Goal: Information Seeking & Learning: Learn about a topic

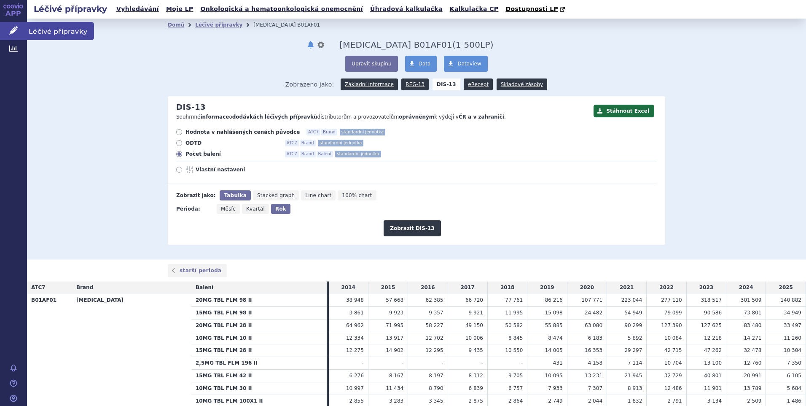
click at [37, 33] on span "Léčivé přípravky" at bounding box center [60, 31] width 67 height 18
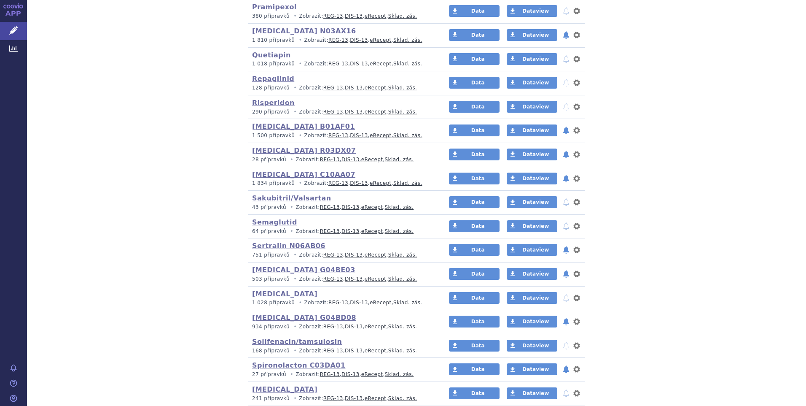
scroll to position [1602, 0]
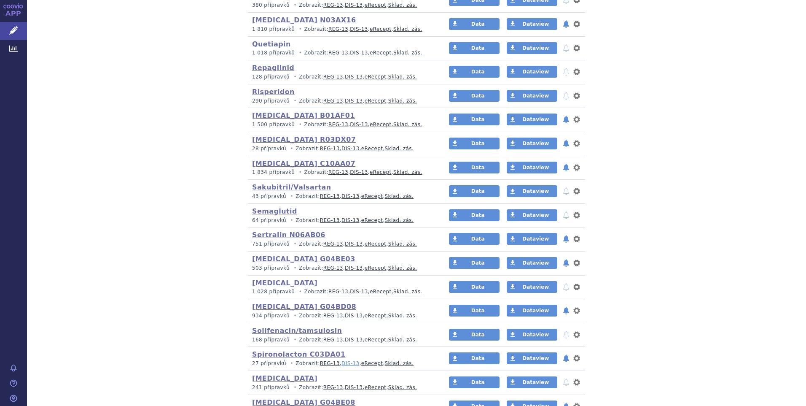
click at [342, 362] on link "DIS-13" at bounding box center [351, 363] width 18 height 6
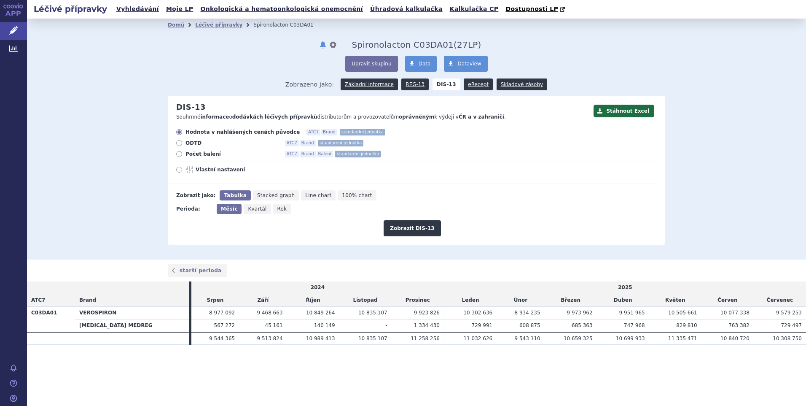
click at [176, 152] on label "Počet balení ATC7 Brand Balení standardní jednotka" at bounding box center [416, 154] width 481 height 7
click at [177, 152] on input "Počet balení ATC7 Brand Balení standardní jednotka" at bounding box center [179, 154] width 5 height 5
radio input "true"
click at [277, 210] on span "Rok" at bounding box center [282, 209] width 10 height 6
click at [417, 231] on button "Zobrazit DIS-13" at bounding box center [412, 228] width 57 height 16
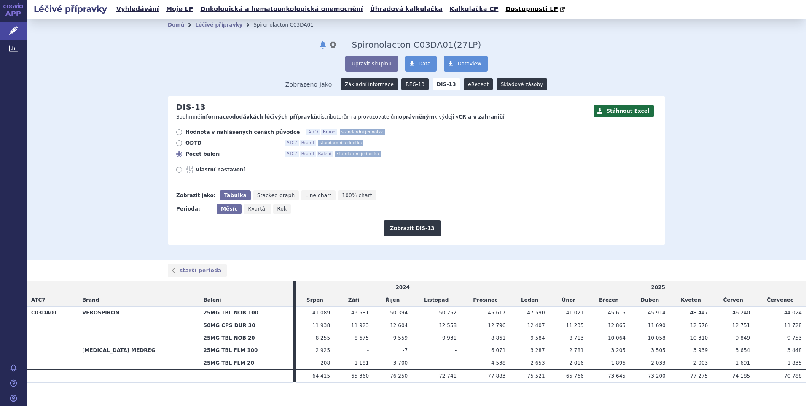
click at [376, 83] on link "Základní informace" at bounding box center [369, 84] width 57 height 12
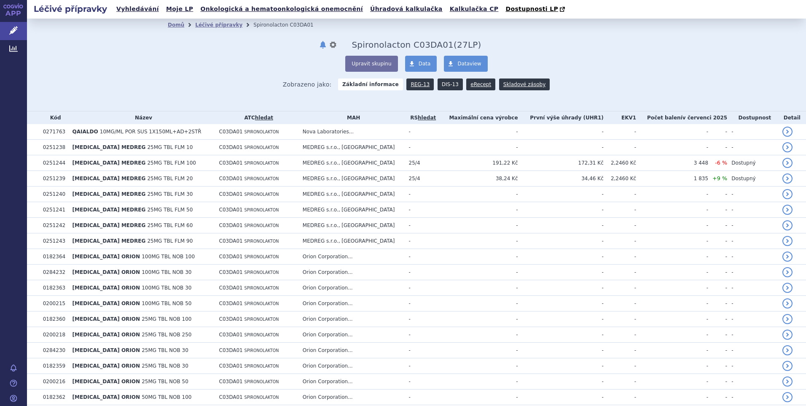
click at [444, 83] on link "DIS-13" at bounding box center [450, 84] width 25 height 12
